Goal: Obtain resource: Download file/media

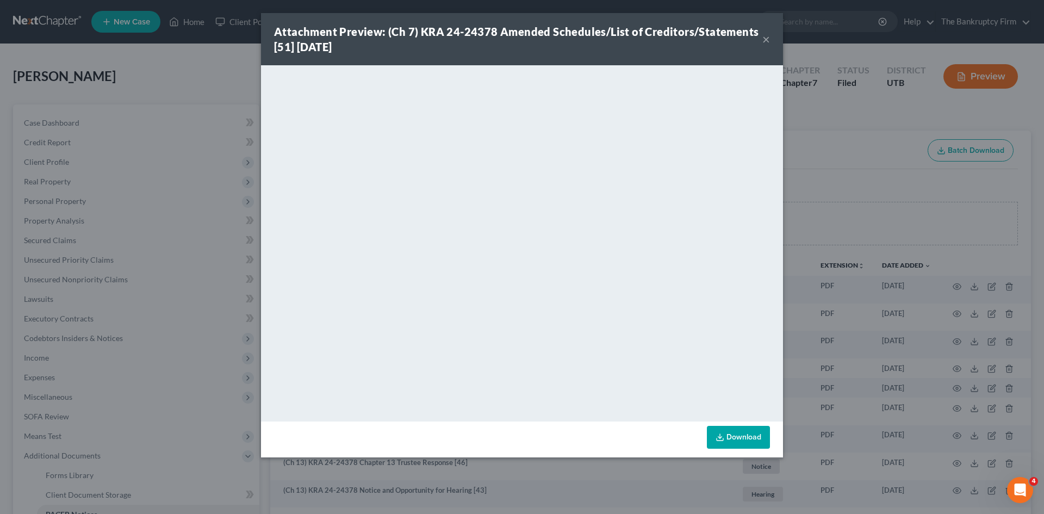
click at [763, 38] on button "×" at bounding box center [766, 39] width 8 height 13
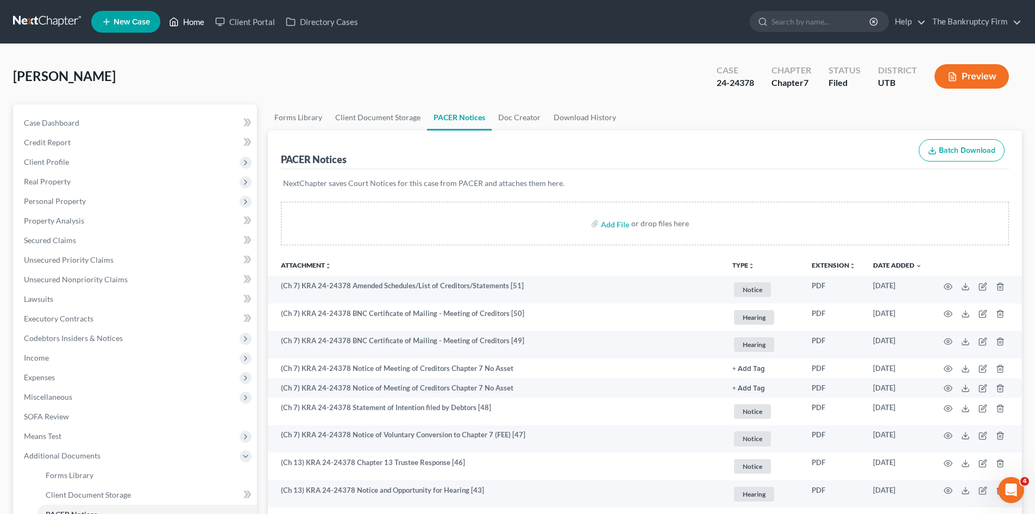
drag, startPoint x: 191, startPoint y: 21, endPoint x: 413, endPoint y: 22, distance: 221.7
click at [191, 21] on link "Home" at bounding box center [187, 22] width 46 height 20
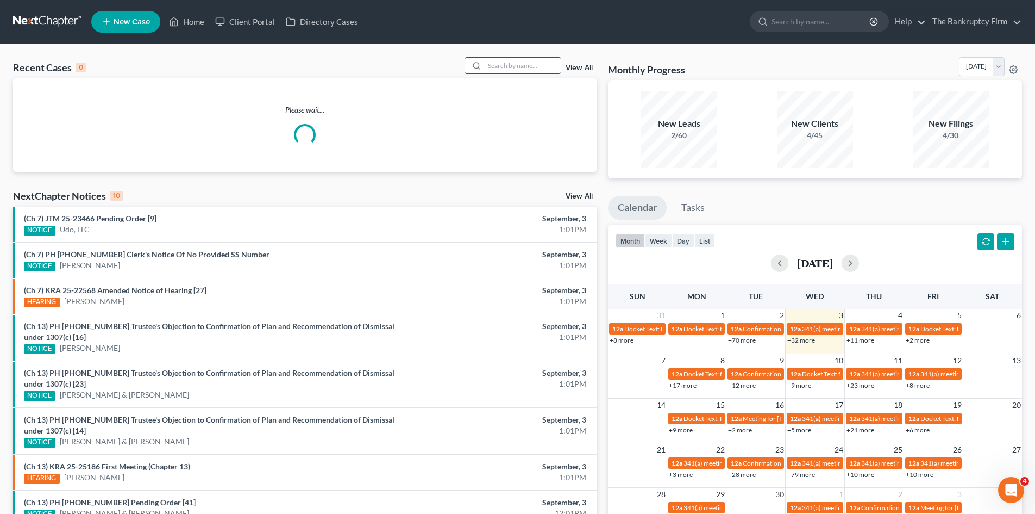
click at [505, 65] on input "search" at bounding box center [523, 66] width 76 height 16
type input "may"
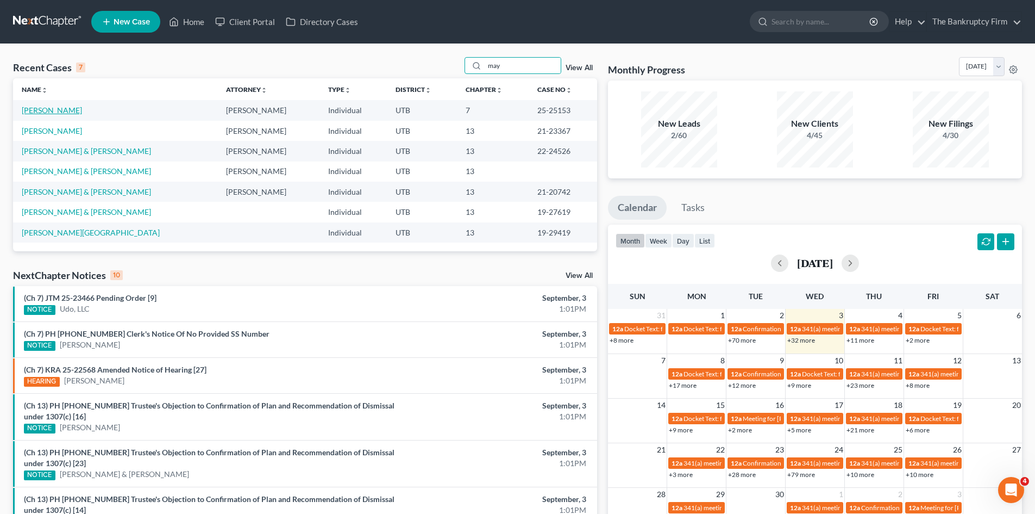
click at [46, 111] on link "[PERSON_NAME]" at bounding box center [52, 109] width 60 height 9
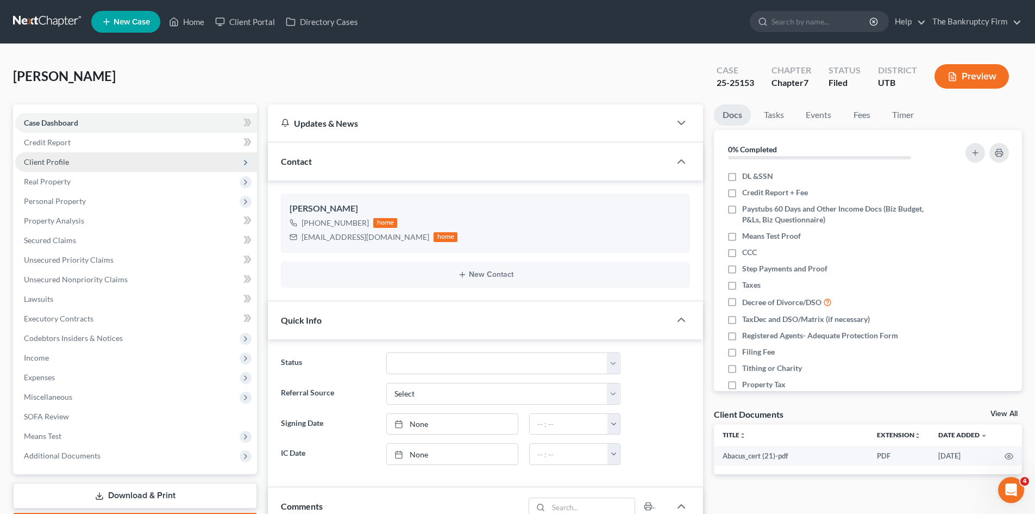
scroll to position [85, 0]
click at [89, 494] on link "Download & Print" at bounding box center [135, 496] width 244 height 26
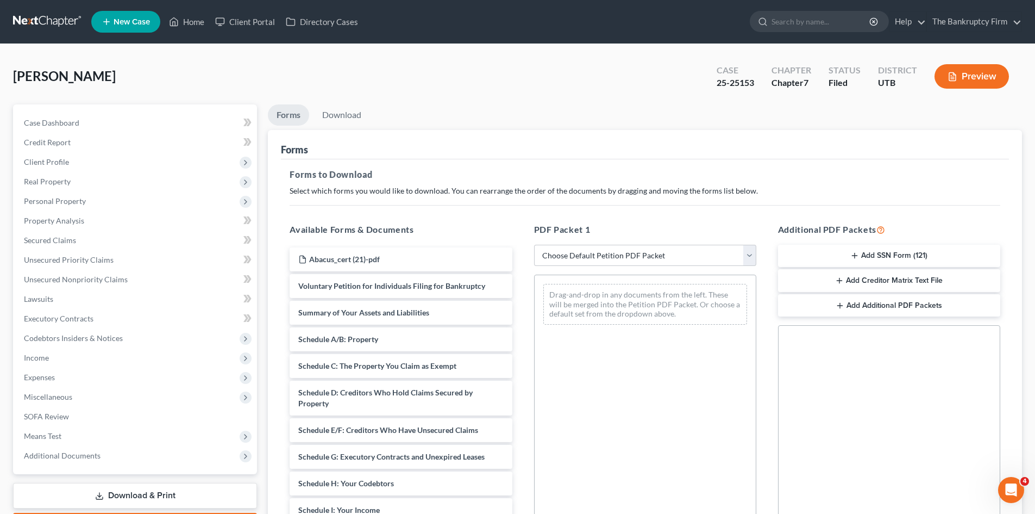
click at [849, 254] on button "Add SSN Form (121)" at bounding box center [889, 256] width 222 height 23
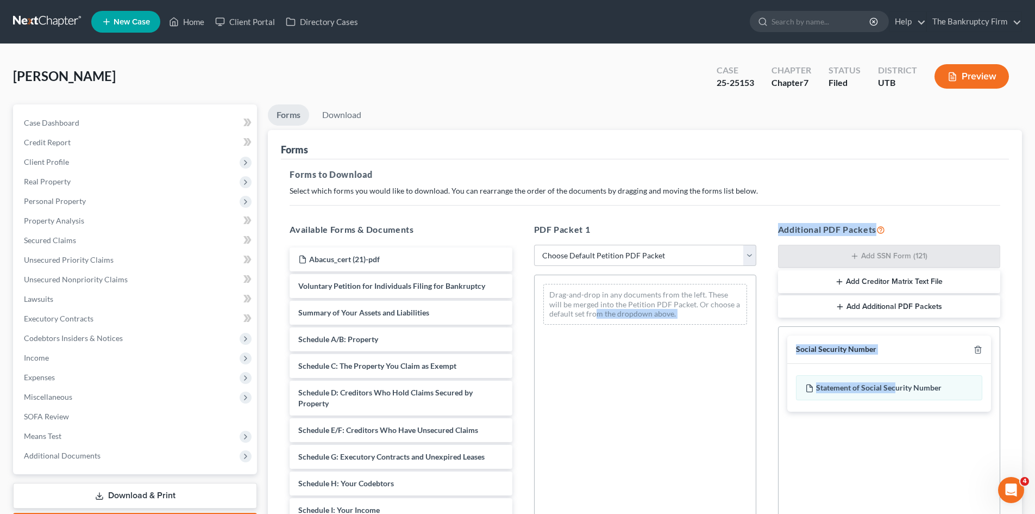
drag, startPoint x: 896, startPoint y: 383, endPoint x: 597, endPoint y: 316, distance: 305.9
click at [597, 316] on div "Available Forms & Documents Abacus_cert (21)-pdf Voluntary Petition for Individ…" at bounding box center [645, 398] width 733 height 368
click at [877, 386] on div "Statement of Social Security Number" at bounding box center [889, 387] width 186 height 25
drag, startPoint x: 878, startPoint y: 389, endPoint x: 712, endPoint y: 366, distance: 167.9
click at [712, 366] on div "Available Forms & Documents Abacus_cert (21)-pdf Voluntary Petition for Individ…" at bounding box center [645, 398] width 733 height 368
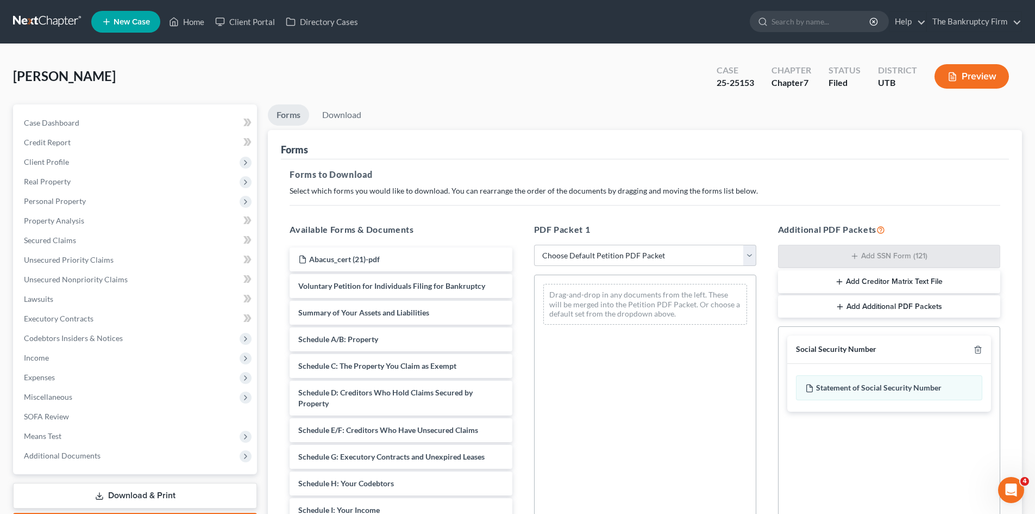
click at [920, 441] on div "Social Security Number Statement of Social Security Number Creditor Matrix Text…" at bounding box center [889, 449] width 222 height 247
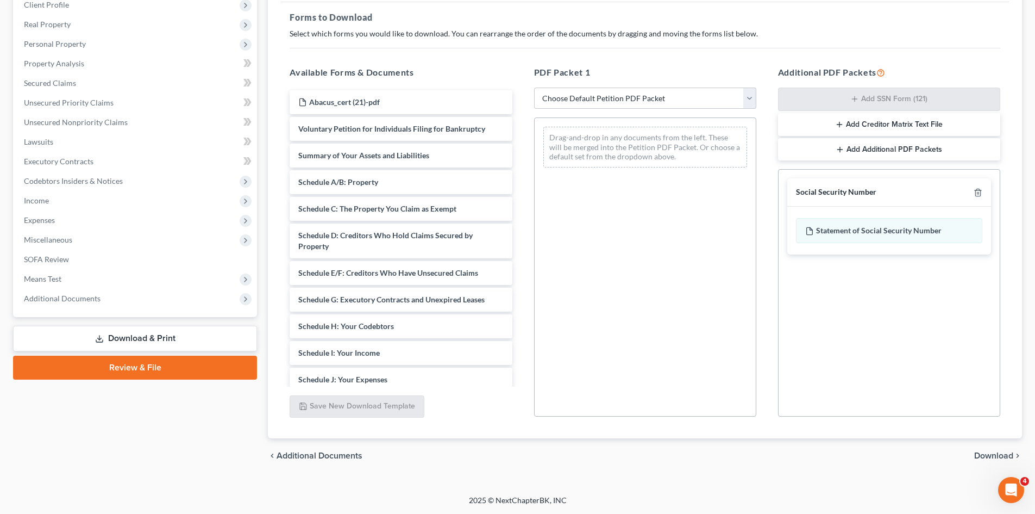
scroll to position [158, 0]
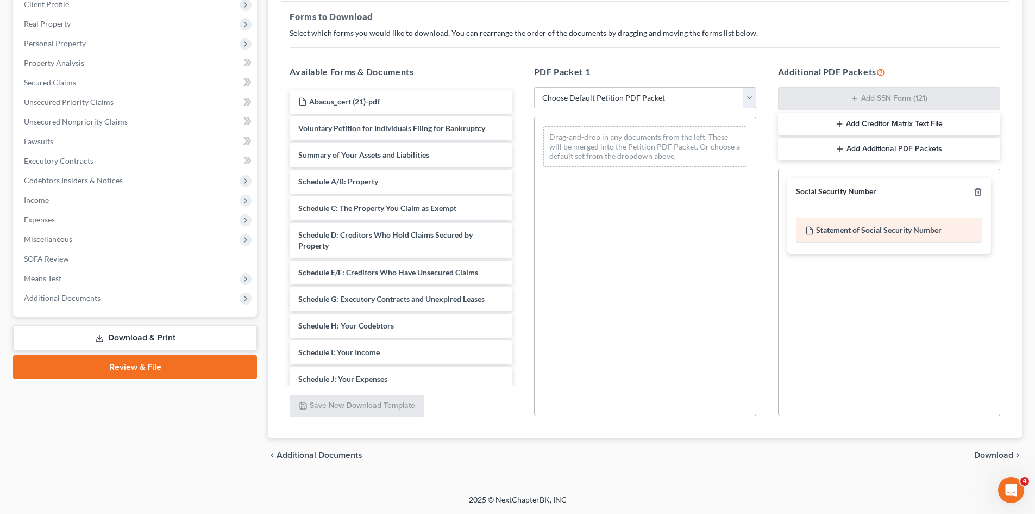
click at [892, 227] on div "Statement of Social Security Number" at bounding box center [889, 229] width 186 height 25
drag, startPoint x: 874, startPoint y: 231, endPoint x: 846, endPoint y: 229, distance: 27.8
click at [846, 229] on div "Statement of Social Security Number" at bounding box center [889, 229] width 186 height 25
click at [989, 456] on span "Download" at bounding box center [993, 455] width 39 height 9
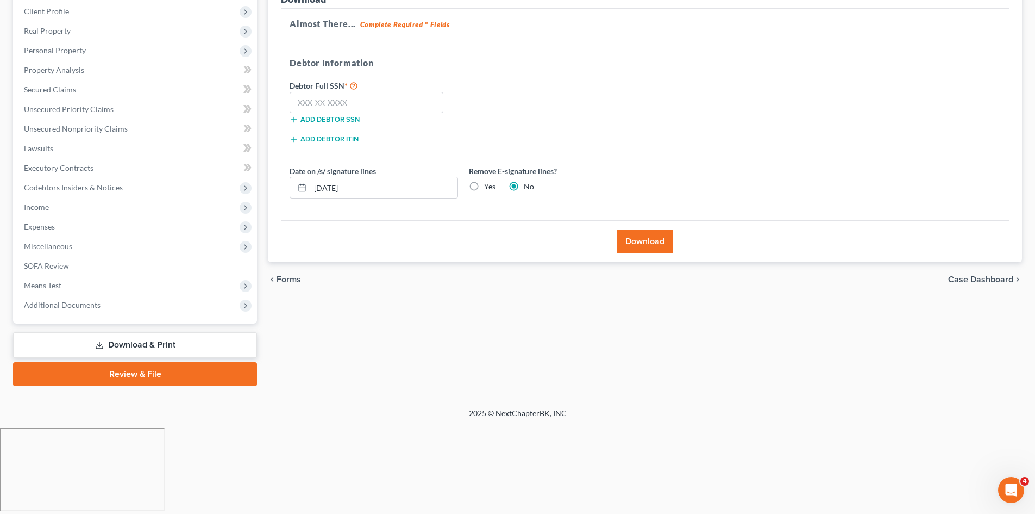
scroll to position [64, 0]
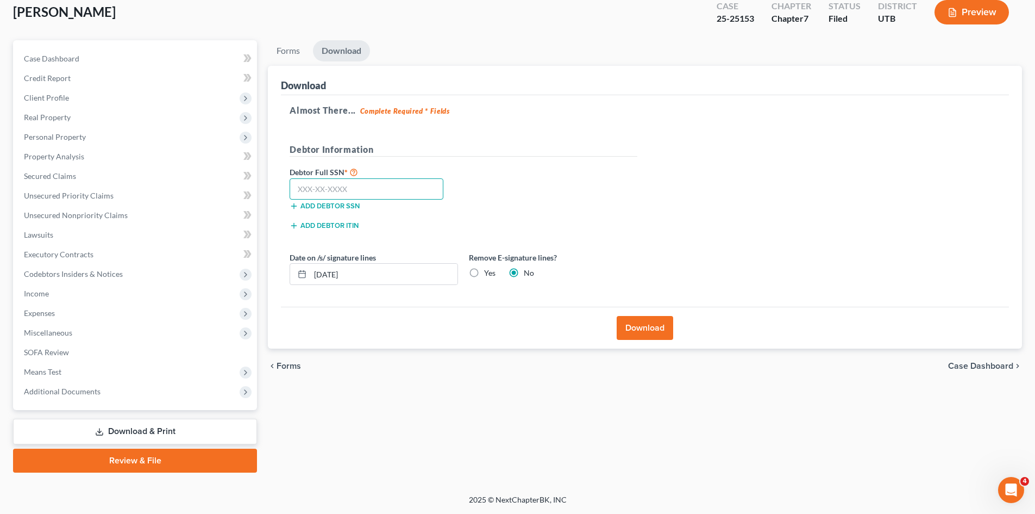
click at [345, 185] on input "text" at bounding box center [367, 189] width 154 height 22
paste input "519-74-4319"
type input "519-74-4319"
click at [648, 328] on button "Download" at bounding box center [645, 328] width 57 height 24
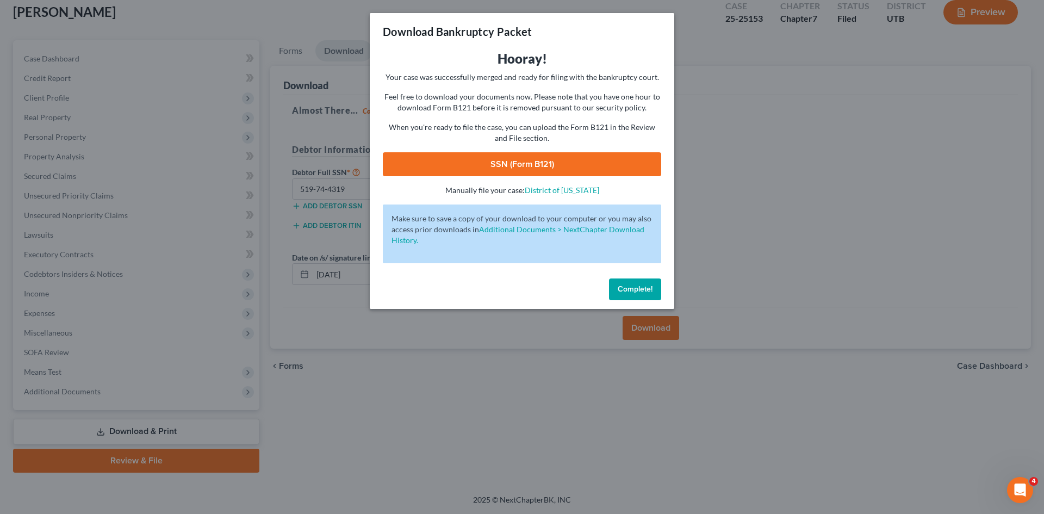
click at [505, 161] on link "SSN (Form B121)" at bounding box center [522, 164] width 278 height 24
click at [646, 290] on span "Complete!" at bounding box center [634, 288] width 35 height 9
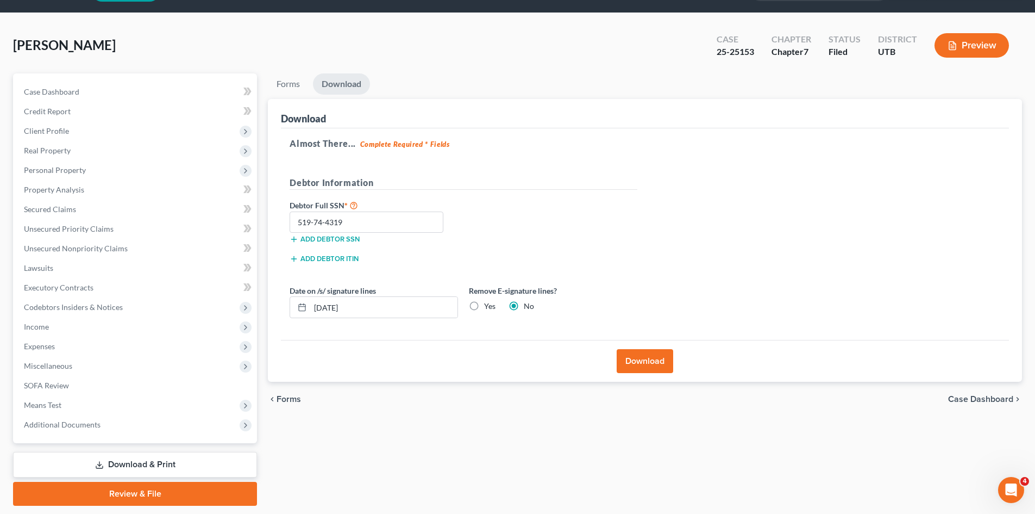
scroll to position [0, 0]
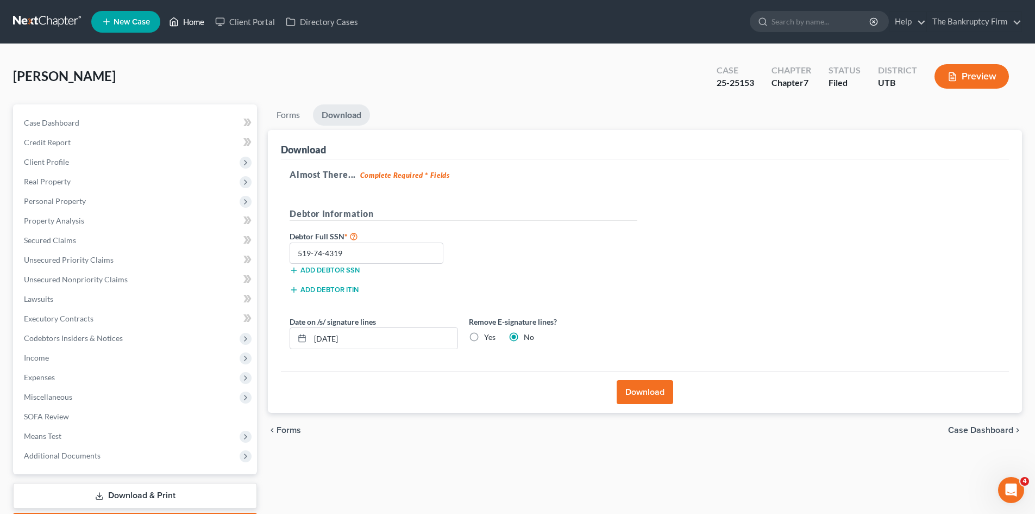
click at [183, 21] on link "Home" at bounding box center [187, 22] width 46 height 20
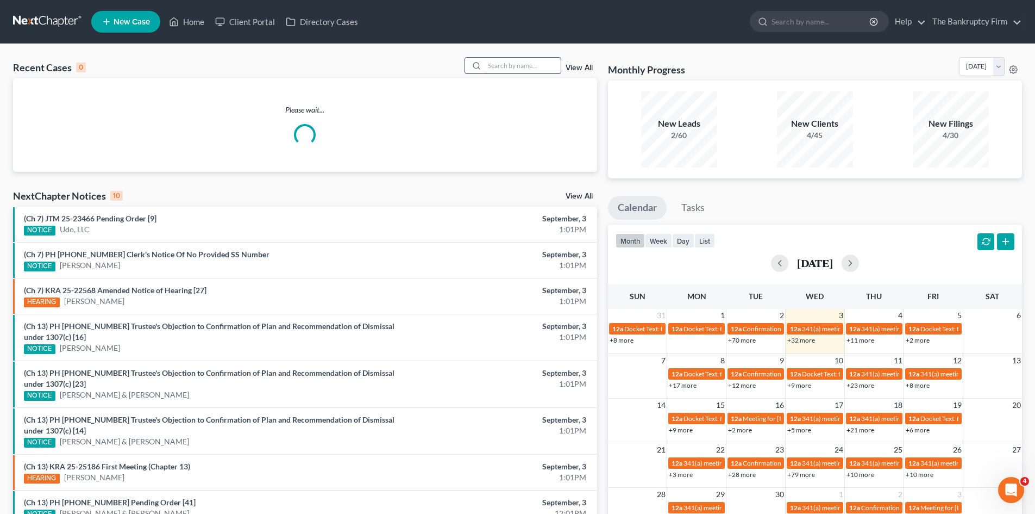
click at [500, 66] on input "search" at bounding box center [523, 66] width 76 height 16
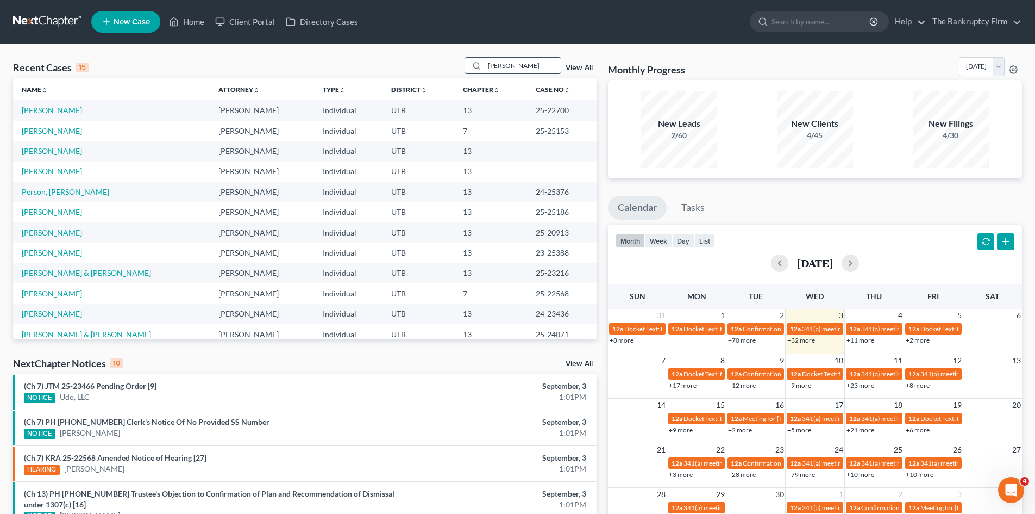
type input "[PERSON_NAME]"
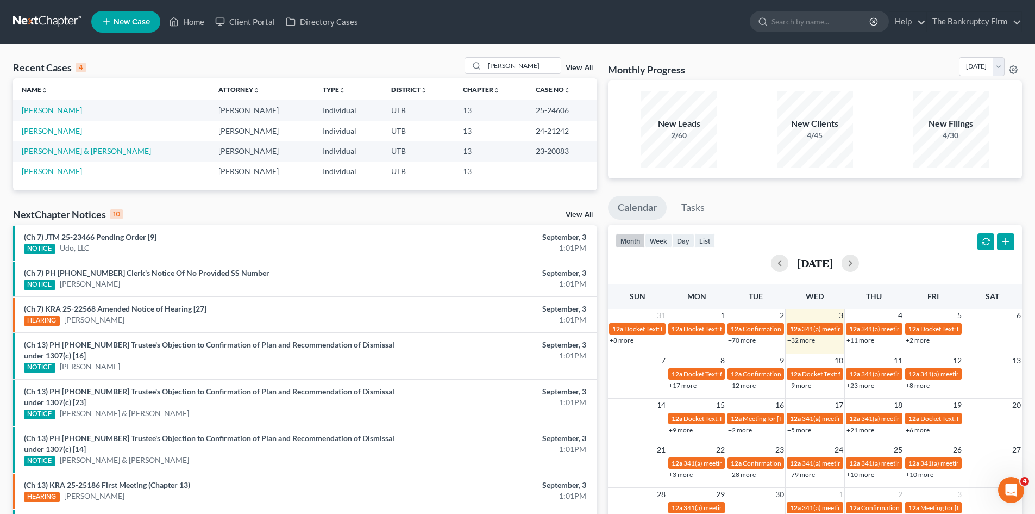
click at [40, 110] on link "[PERSON_NAME]" at bounding box center [52, 109] width 60 height 9
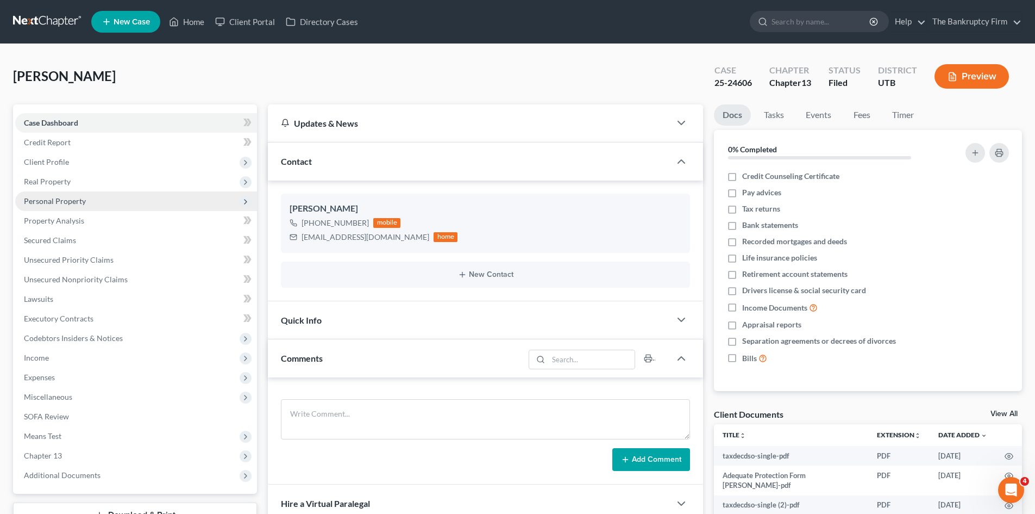
click at [48, 202] on span "Personal Property" at bounding box center [55, 200] width 62 height 9
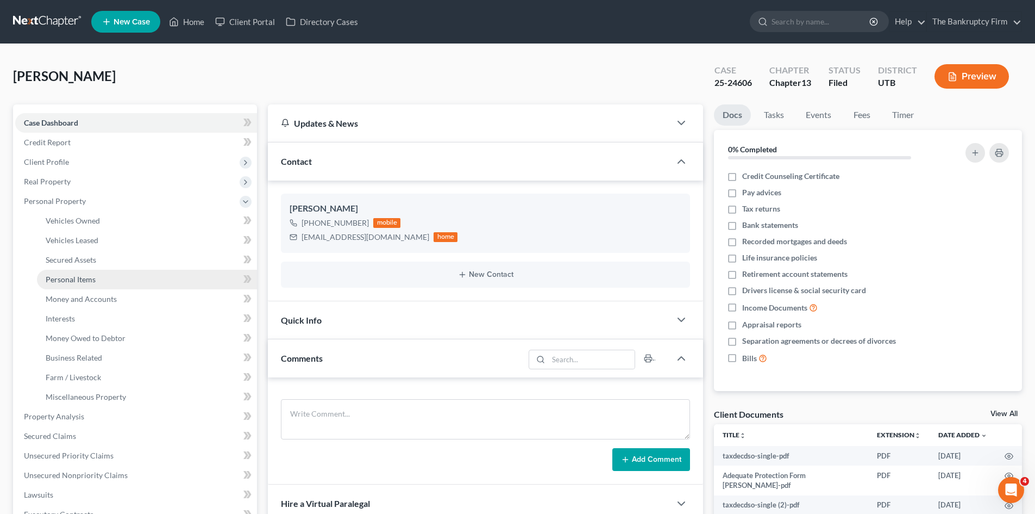
click at [90, 279] on span "Personal Items" at bounding box center [71, 278] width 50 height 9
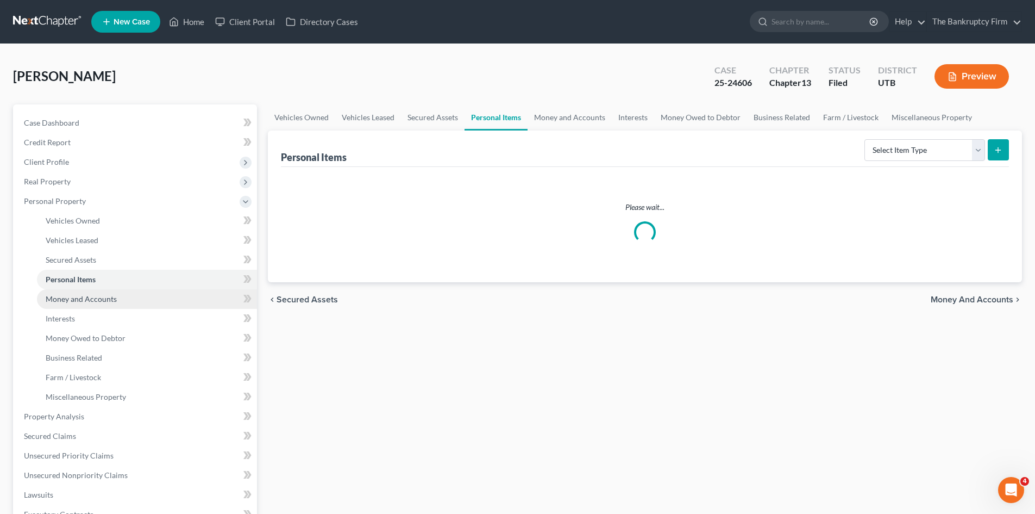
click at [88, 298] on span "Money and Accounts" at bounding box center [81, 298] width 71 height 9
